Goal: Information Seeking & Learning: Learn about a topic

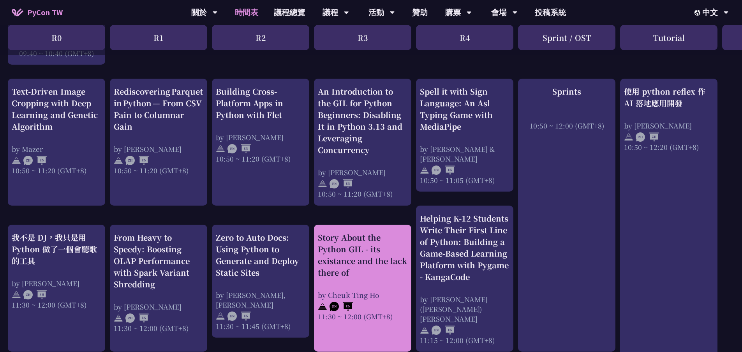
scroll to position [273, 0]
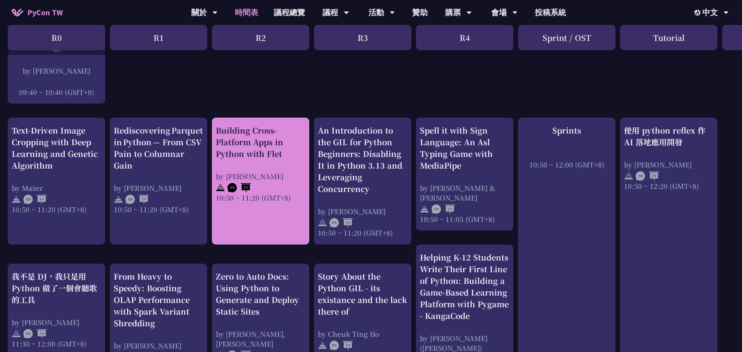
click at [271, 178] on div "by Cyrus Mante" at bounding box center [261, 176] width 90 height 10
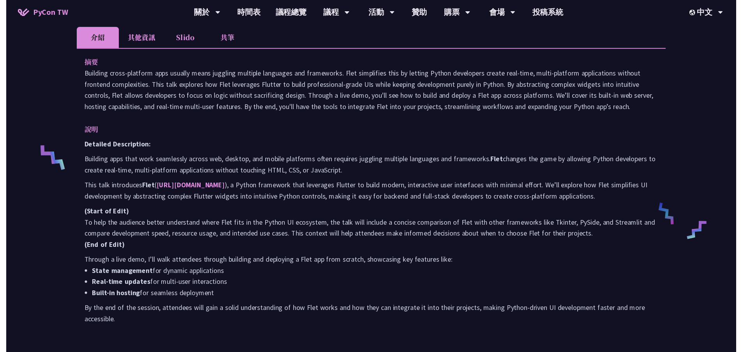
scroll to position [273, 0]
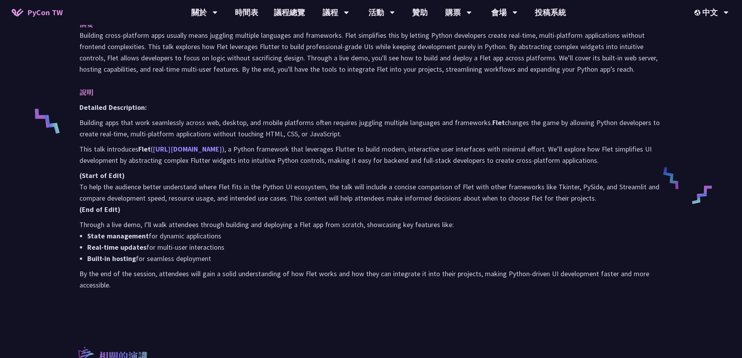
click at [163, 150] on link "https://flet.dev" at bounding box center [187, 149] width 69 height 9
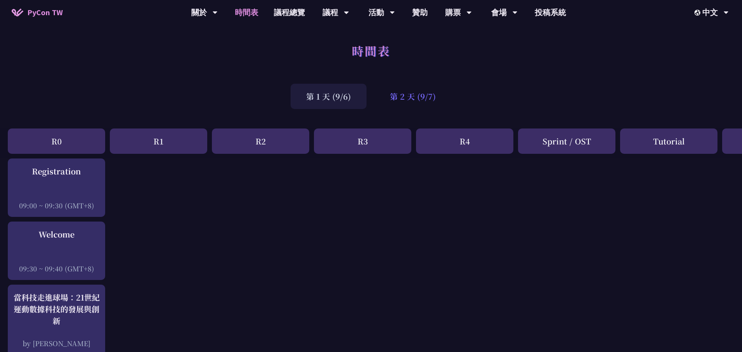
click at [408, 98] on div "第 2 天 (9/7)" at bounding box center [412, 96] width 77 height 25
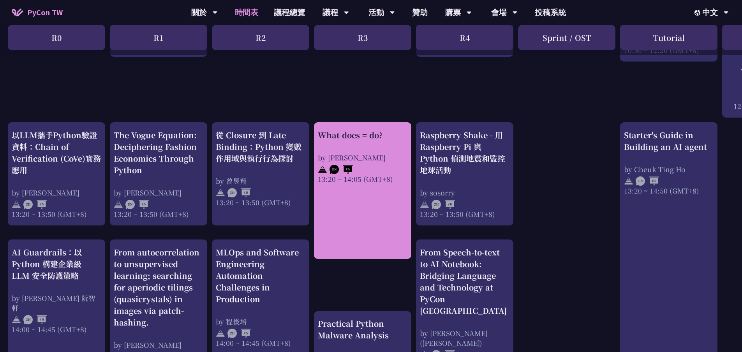
scroll to position [662, 0]
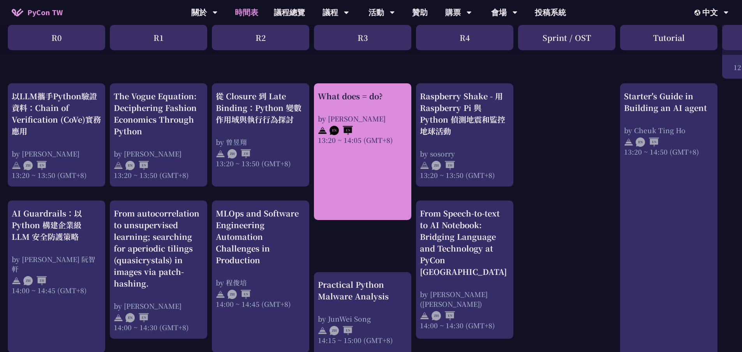
drag, startPoint x: 359, startPoint y: 183, endPoint x: 338, endPoint y: 102, distance: 83.7
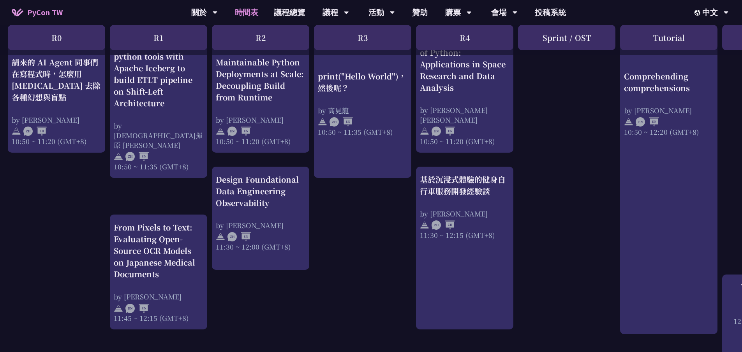
scroll to position [0, 0]
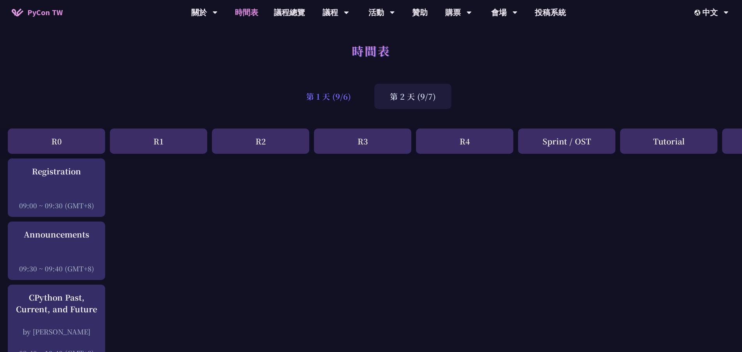
click at [335, 97] on div "第 1 天 (9/6)" at bounding box center [329, 96] width 76 height 25
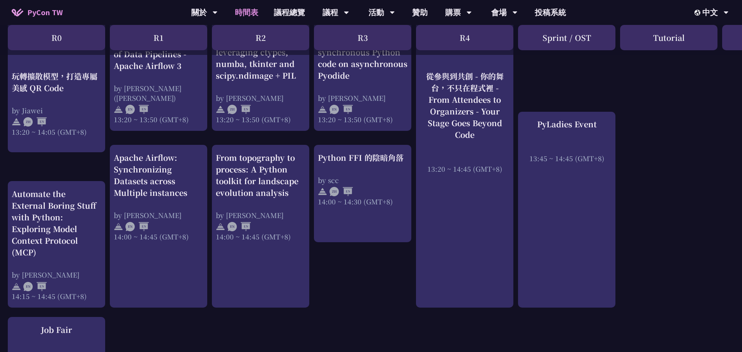
scroll to position [740, 0]
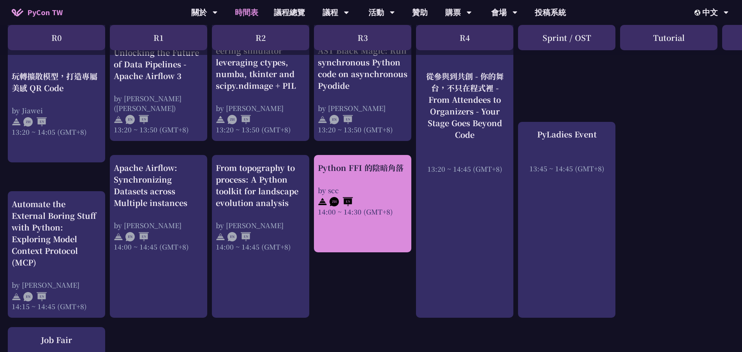
click at [375, 207] on div "14:00 ~ 14:30 (GMT+8)" at bounding box center [363, 212] width 90 height 10
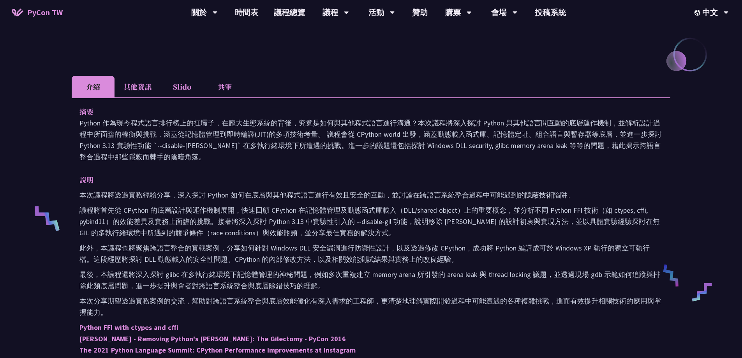
scroll to position [273, 0]
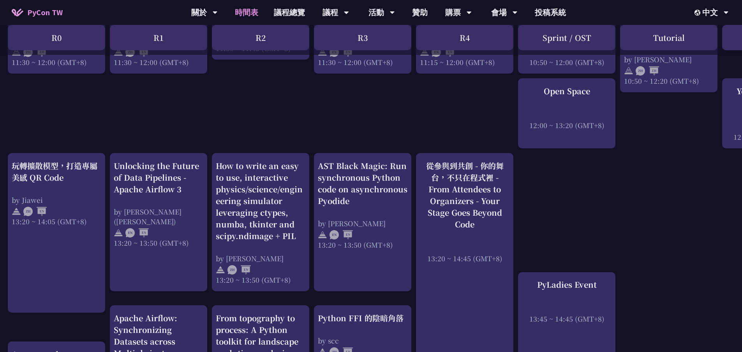
scroll to position [584, 0]
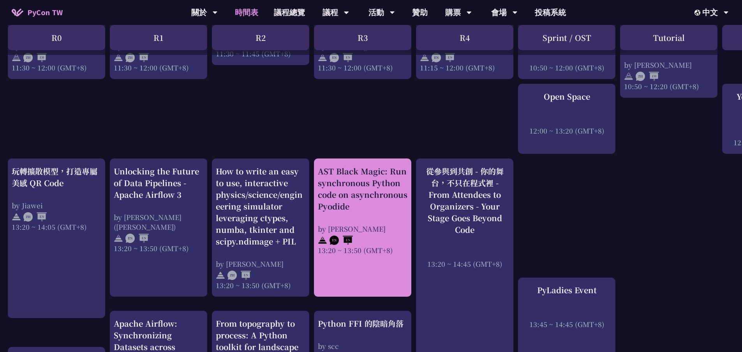
click at [355, 197] on div "AST Black Magic: Run synchronous Python code on asynchronous Pyodide" at bounding box center [363, 189] width 90 height 47
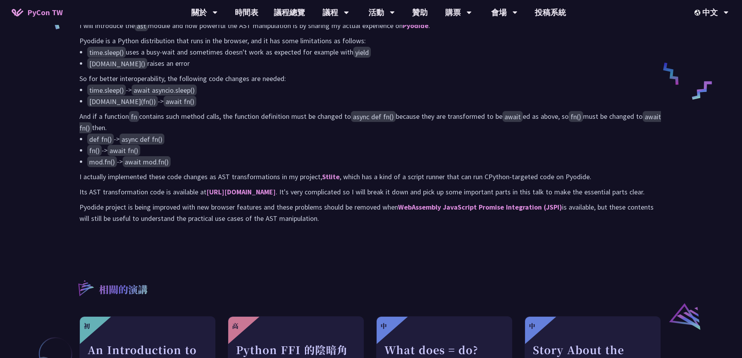
scroll to position [506, 0]
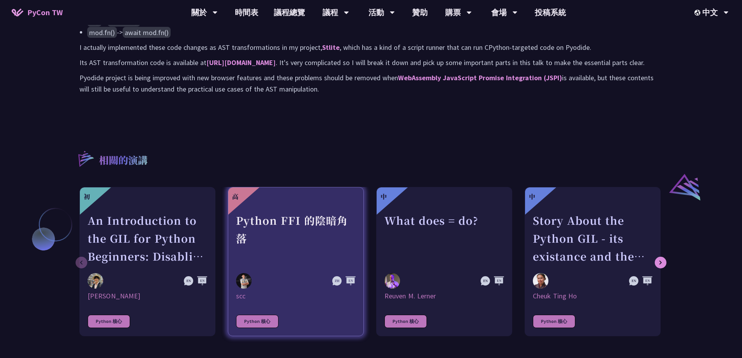
click at [338, 255] on div "Python FFI 的陰暗角落" at bounding box center [296, 239] width 120 height 54
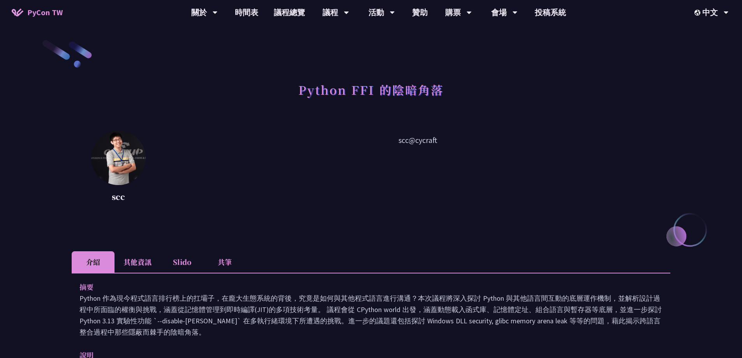
drag, startPoint x: 399, startPoint y: 141, endPoint x: 463, endPoint y: 139, distance: 64.3
click at [463, 139] on p "scc@cycraft" at bounding box center [417, 169] width 505 height 70
copy p "scc@cycraft"
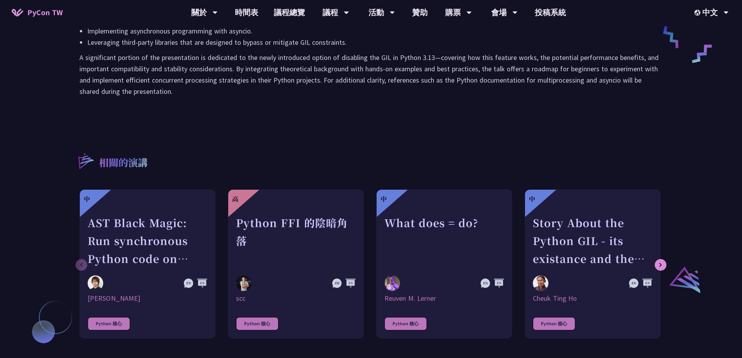
scroll to position [312, 0]
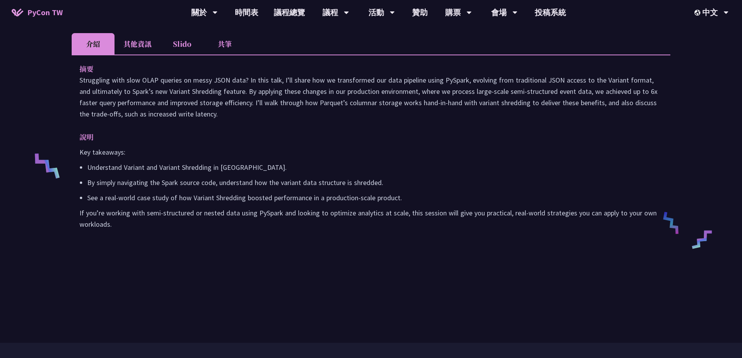
scroll to position [273, 0]
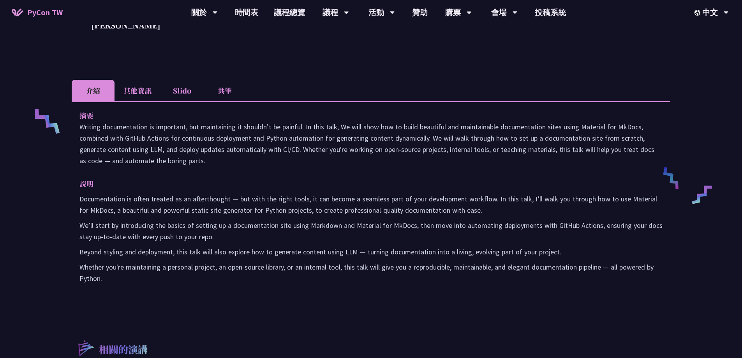
scroll to position [506, 0]
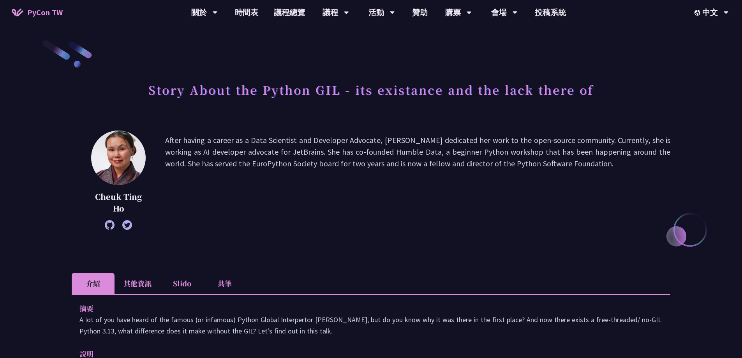
click at [224, 154] on p "After having a career as a Data Scientist and Developer Advocate, Cheuk dedicat…" at bounding box center [417, 180] width 505 height 92
click at [229, 164] on span "button" at bounding box center [229, 164] width 0 height 0
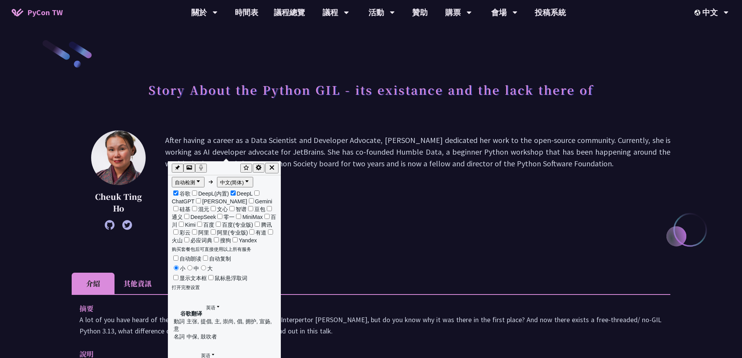
click at [356, 215] on p "After having a career as a Data Scientist and Developer Advocate, Cheuk dedicat…" at bounding box center [417, 180] width 505 height 92
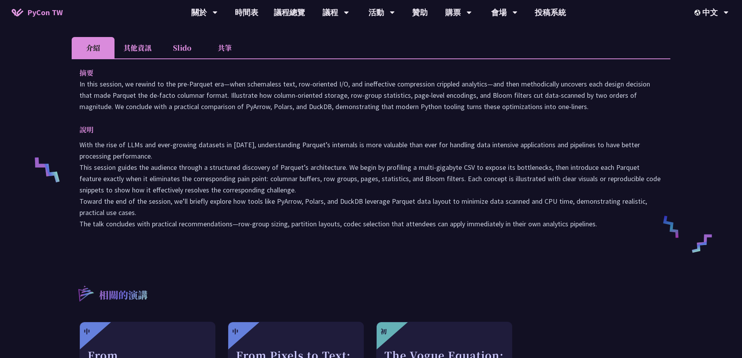
scroll to position [234, 0]
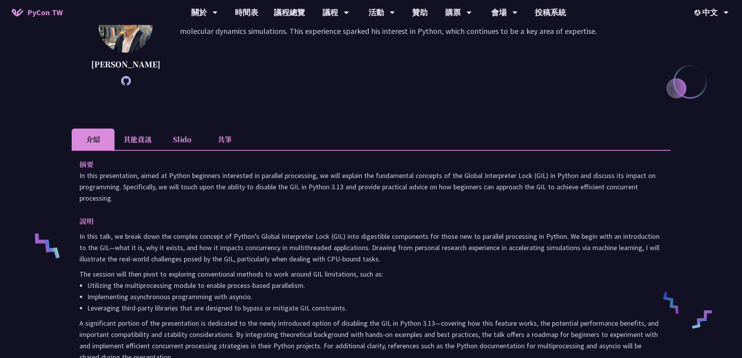
scroll to position [234, 0]
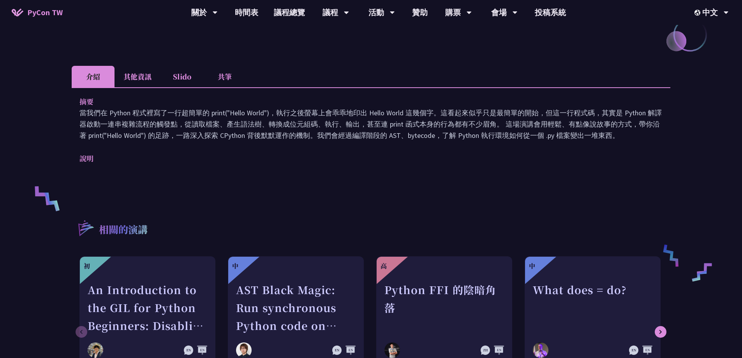
scroll to position [195, 0]
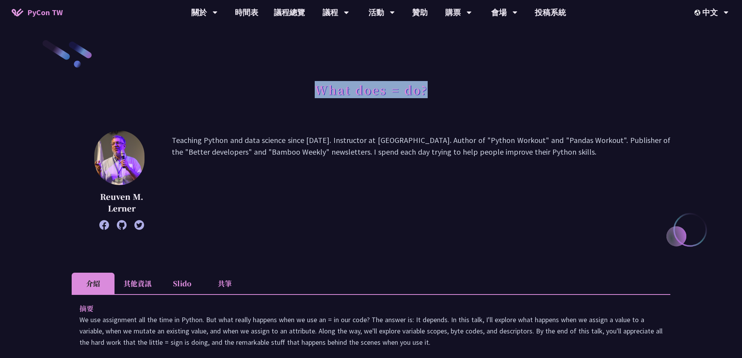
drag, startPoint x: 315, startPoint y: 88, endPoint x: 513, endPoint y: 87, distance: 197.9
click at [513, 87] on div "What does = do?" at bounding box center [371, 98] width 599 height 41
copy h1 "What does = do?"
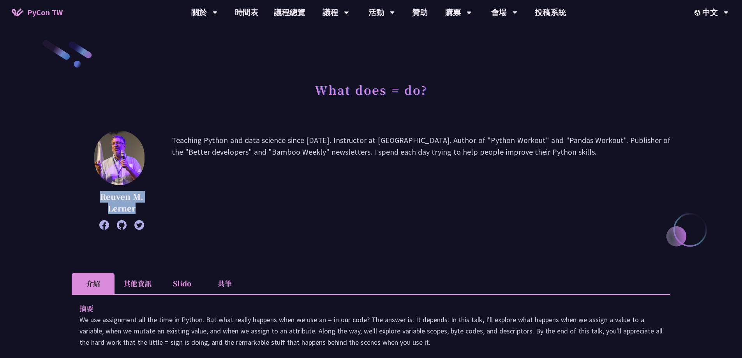
drag, startPoint x: 99, startPoint y: 194, endPoint x: 137, endPoint y: 210, distance: 41.5
click at [137, 210] on p "Reuven M. Lerner" at bounding box center [121, 202] width 61 height 23
copy p "Reuven M. Lerner"
click at [293, 11] on link "議程總覽" at bounding box center [289, 12] width 47 height 25
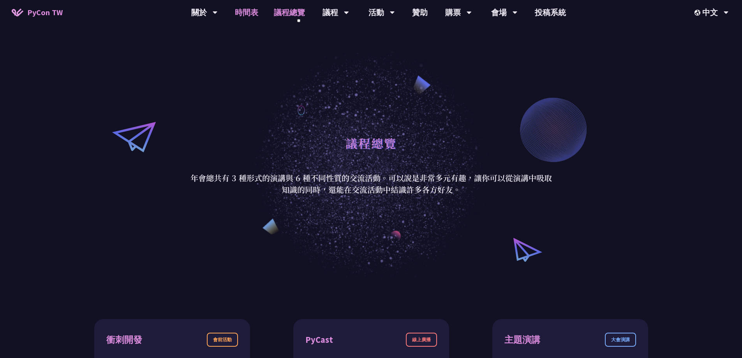
click at [248, 12] on link "時間表" at bounding box center [246, 12] width 39 height 25
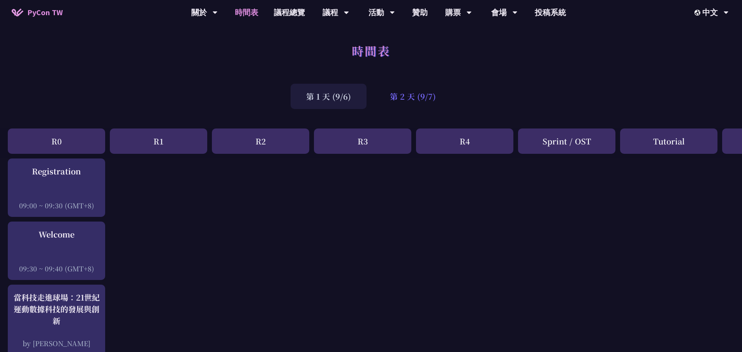
click at [415, 87] on div "第 2 天 (9/7)" at bounding box center [412, 96] width 77 height 25
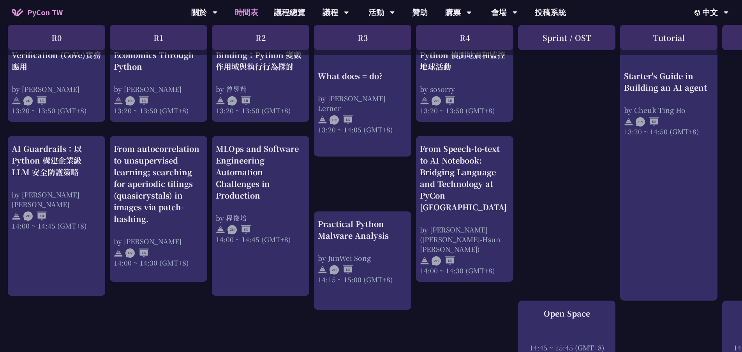
scroll to position [740, 0]
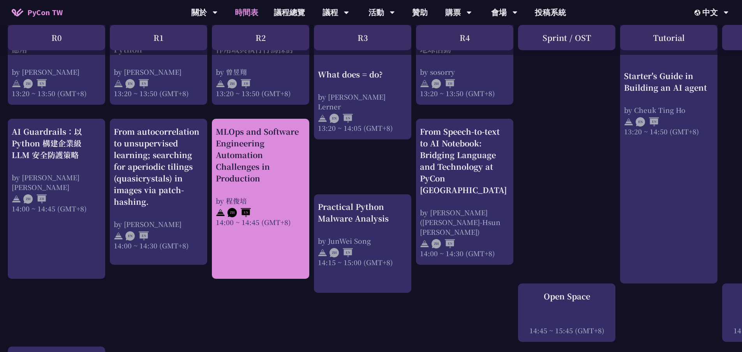
click at [248, 157] on div "MLOps and Software Engineering Automation Challenges in Production" at bounding box center [261, 155] width 90 height 58
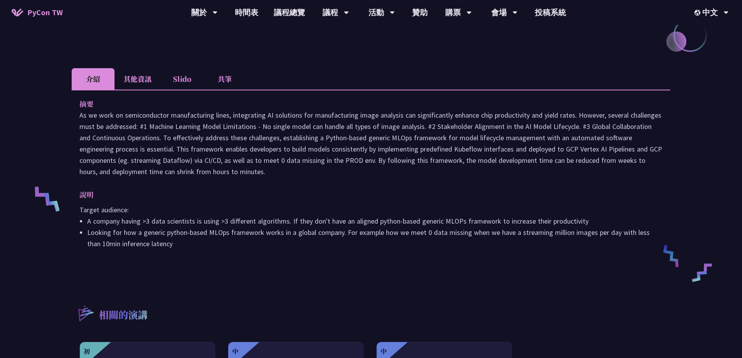
scroll to position [273, 0]
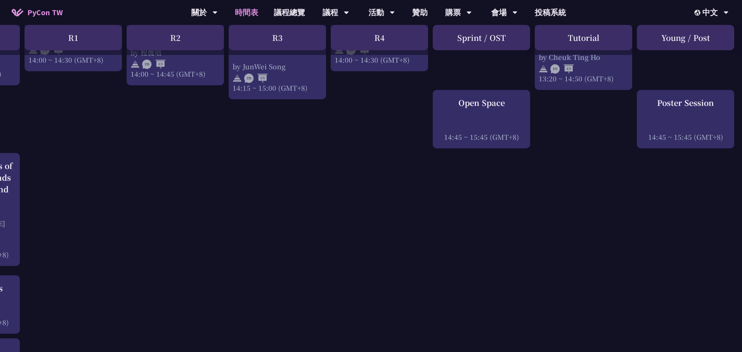
scroll to position [935, 85]
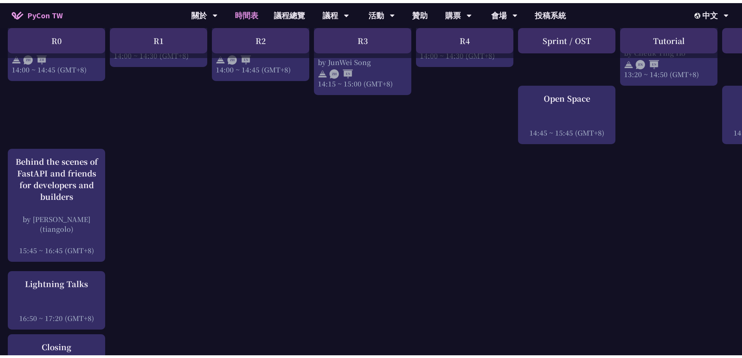
scroll to position [935, 0]
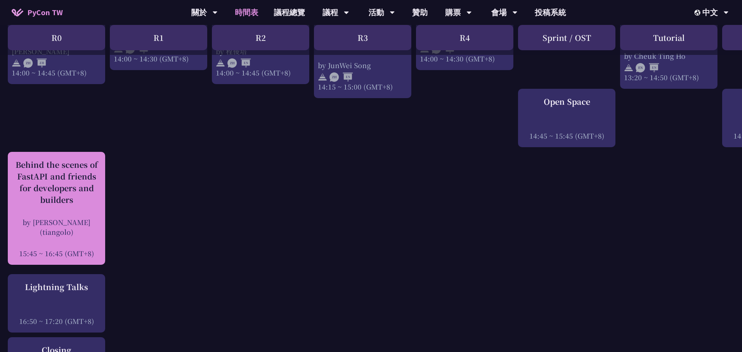
click at [53, 193] on div "Behind the scenes of FastAPI and friends for developers and builders" at bounding box center [57, 182] width 90 height 47
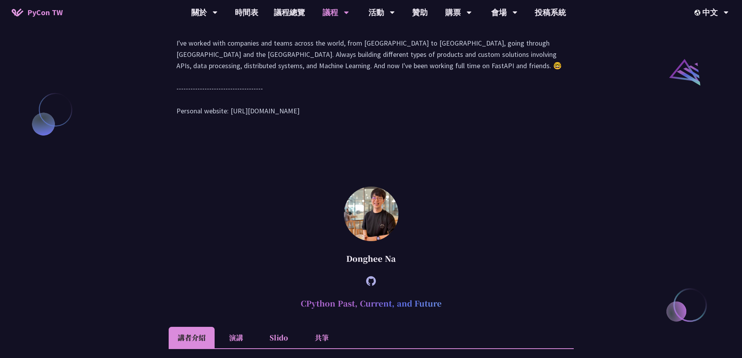
scroll to position [857, 0]
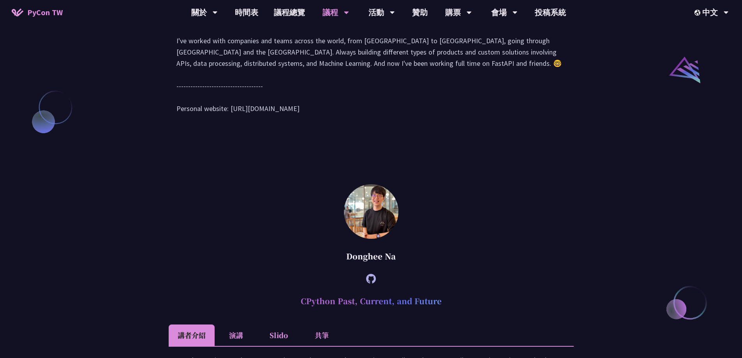
click at [235, 62] on div "Hey! 👋 I'm Sebastián Ramírez (tiangolo), the creator of FastAPI, Typer, SQLMode…" at bounding box center [371, 67] width 405 height 126
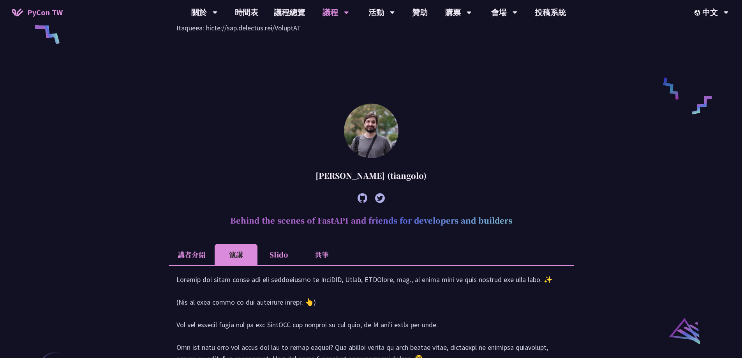
scroll to position [467, 0]
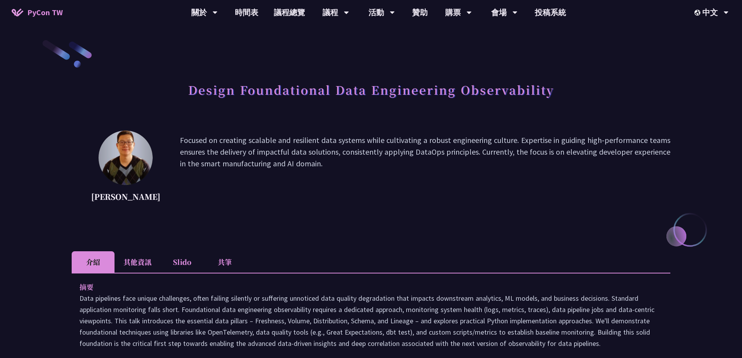
scroll to position [156, 0]
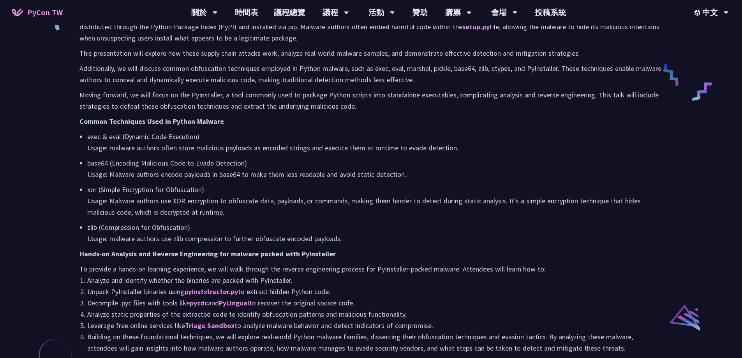
scroll to position [390, 0]
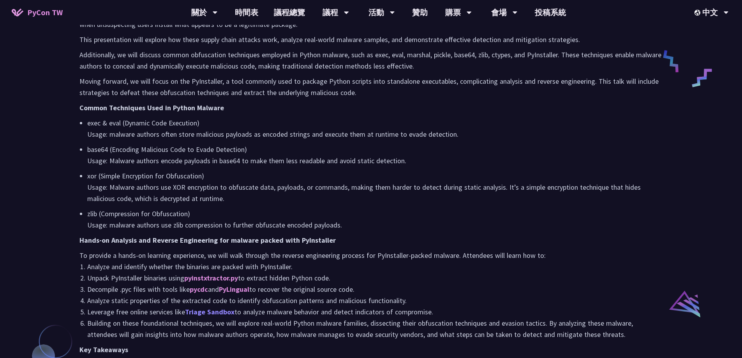
click at [220, 310] on link "Triage Sandbox" at bounding box center [209, 311] width 49 height 9
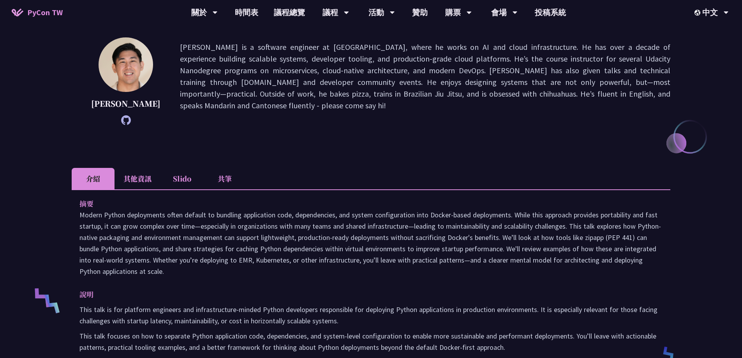
scroll to position [234, 0]
